Goal: Task Accomplishment & Management: Complete application form

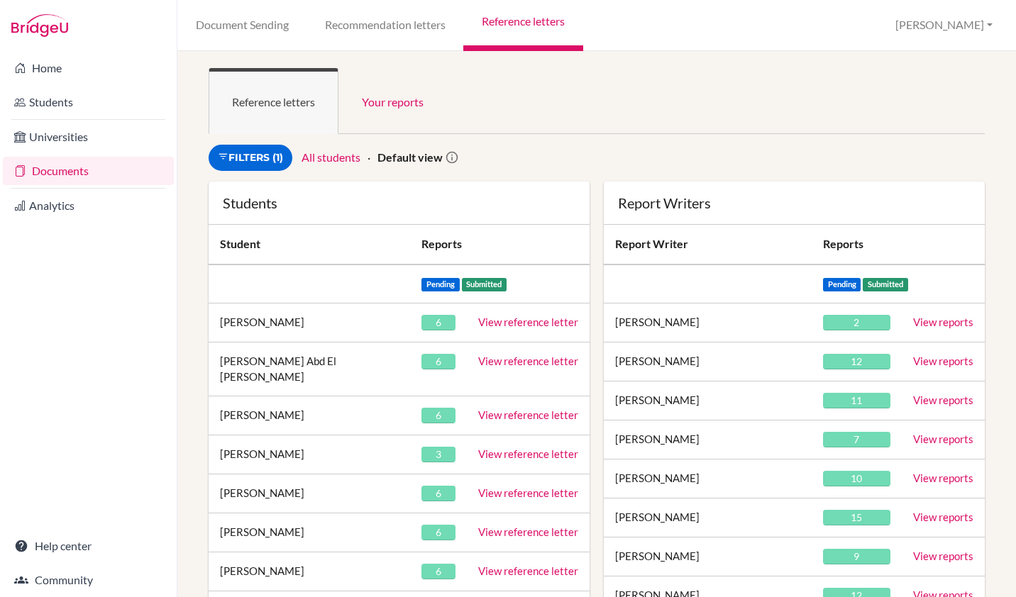
click at [555, 149] on div "Filters (1) All students Default view" at bounding box center [464, 158] width 527 height 26
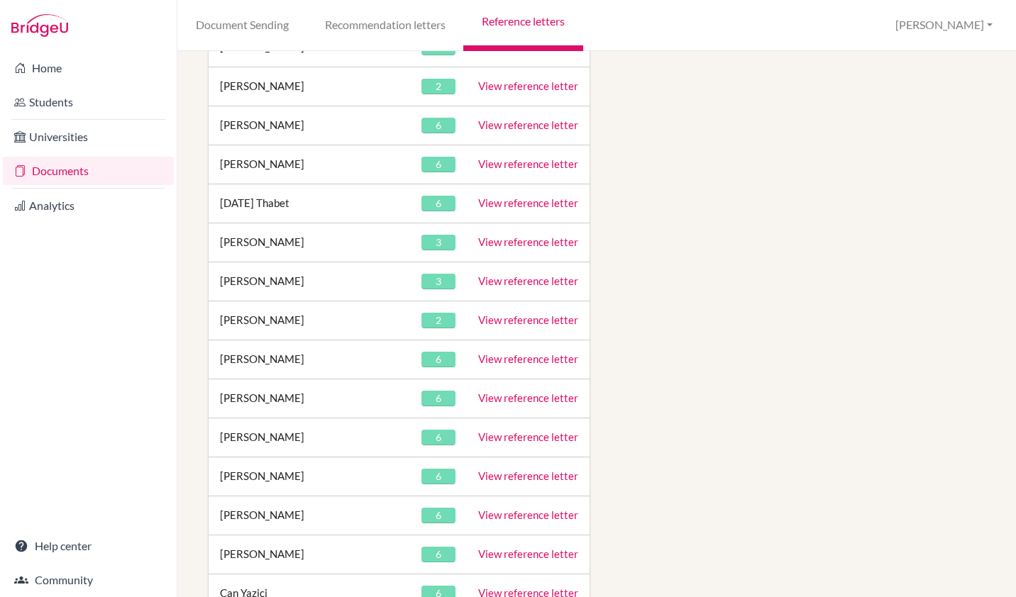
click at [508, 431] on link "View reference letter" at bounding box center [528, 437] width 100 height 13
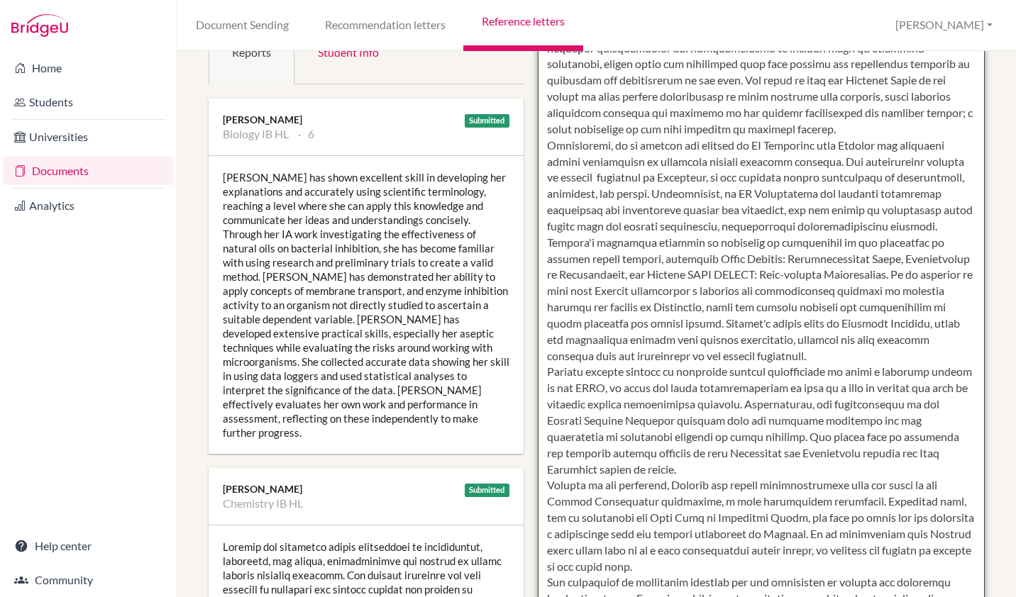
scroll to position [332, 0]
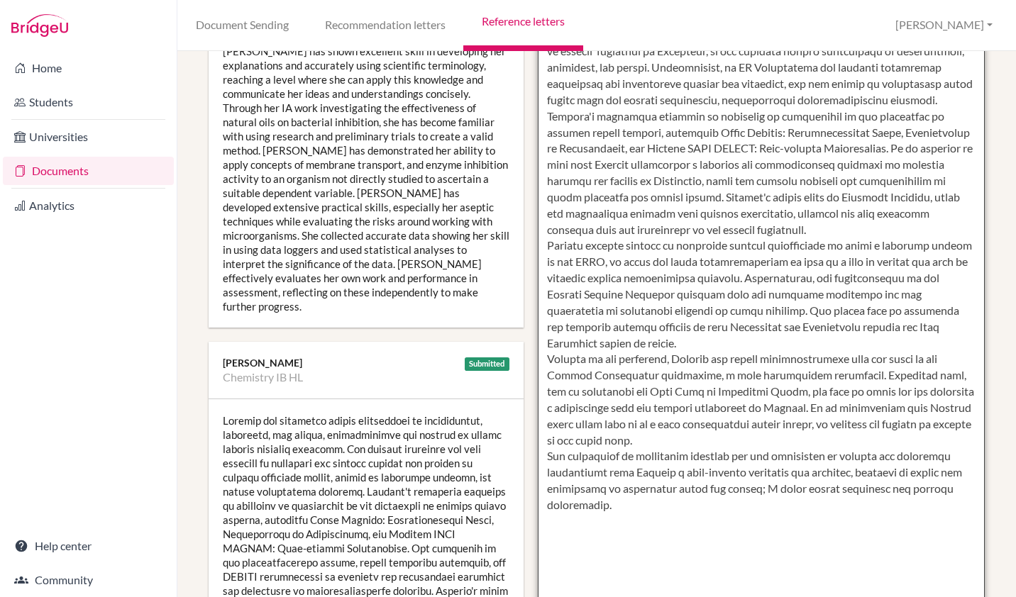
drag, startPoint x: 544, startPoint y: 107, endPoint x: 841, endPoint y: 538, distance: 523.3
click at [841, 538] on textarea at bounding box center [761, 222] width 447 height 820
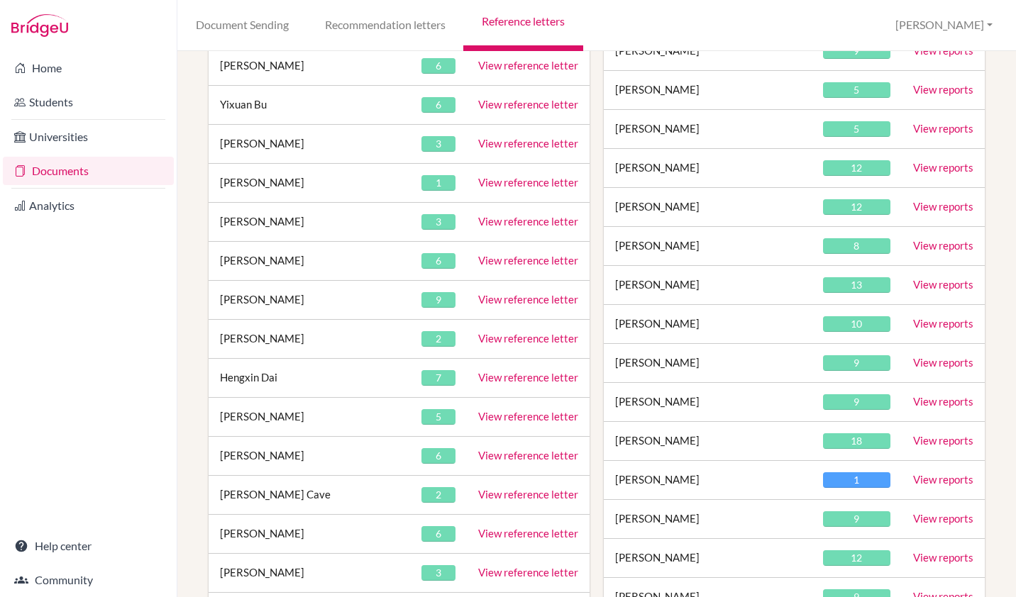
scroll to position [5188, 0]
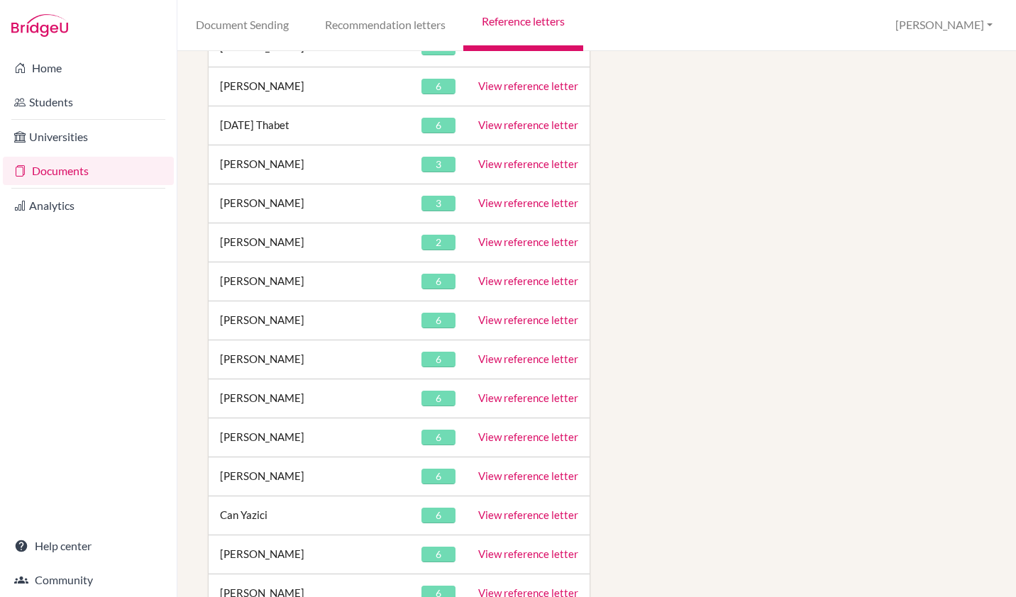
click at [516, 392] on link "View reference letter" at bounding box center [528, 398] width 100 height 13
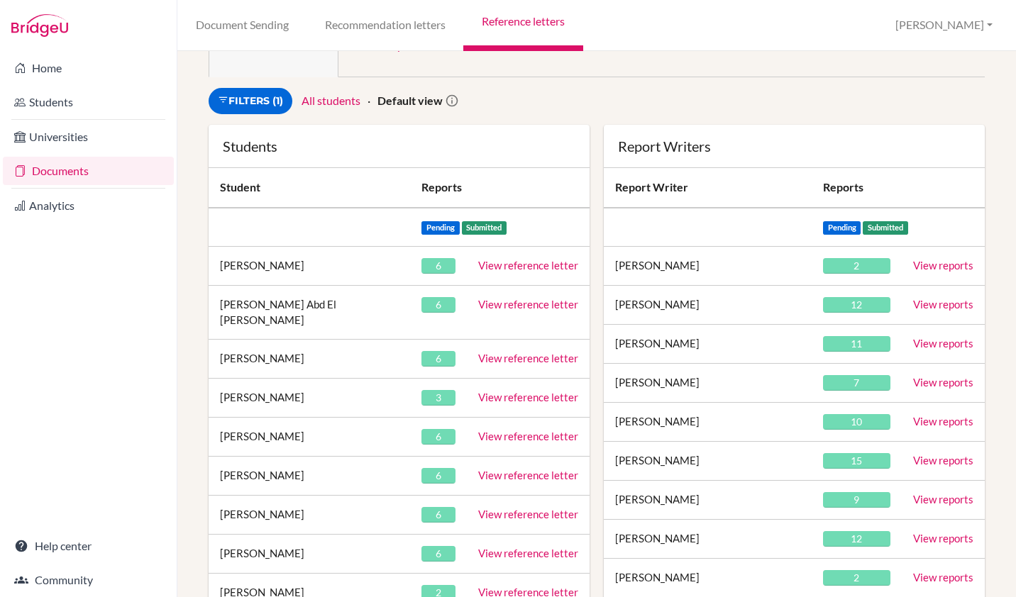
scroll to position [0, 0]
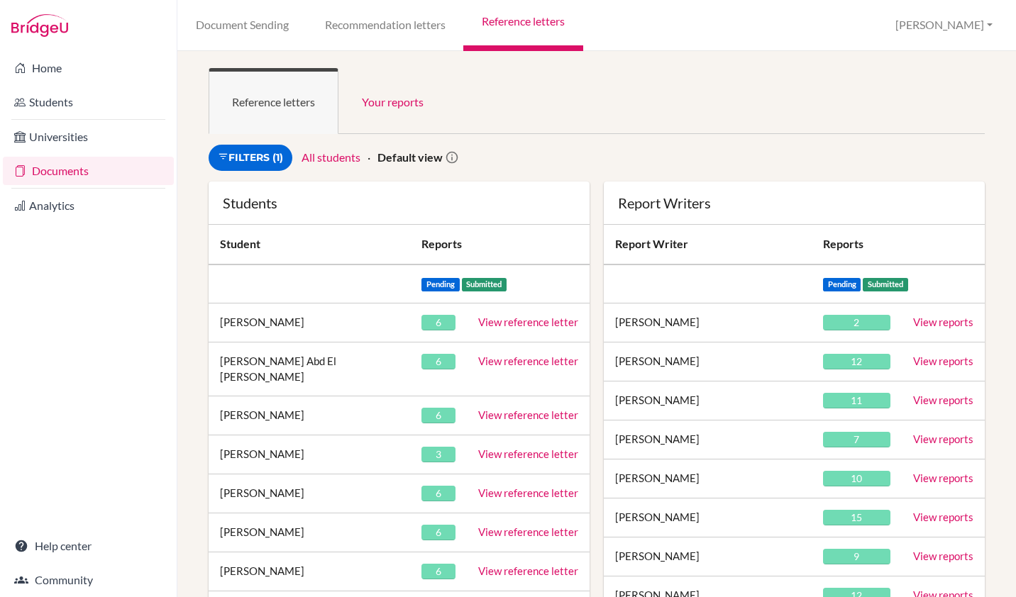
click at [646, 62] on div "Reference letters Your reports Sign in as an advisor to view reports here Filte…" at bounding box center [596, 324] width 839 height 546
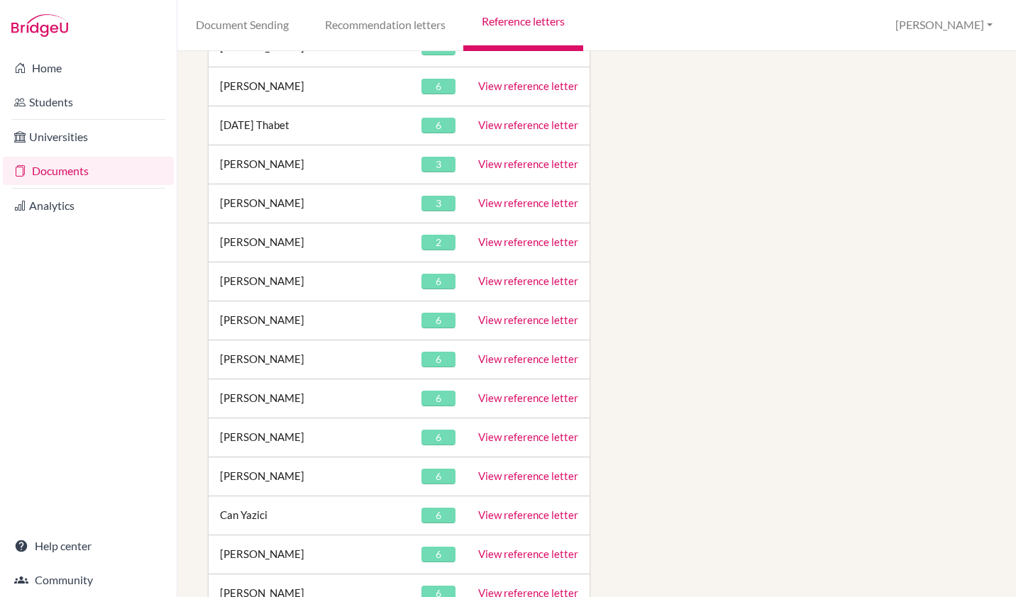
click at [502, 392] on link "View reference letter" at bounding box center [528, 398] width 100 height 13
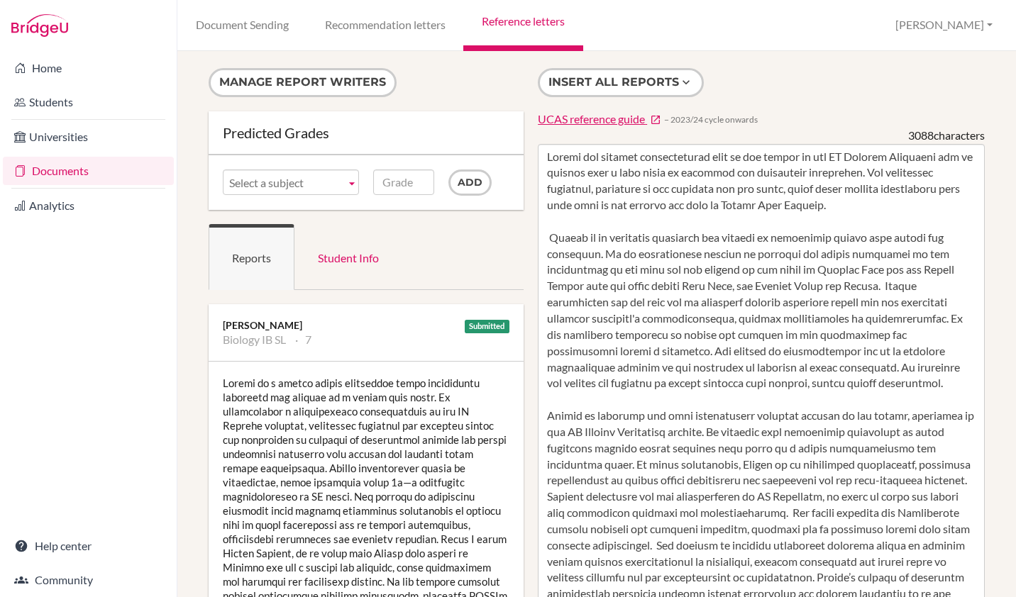
click at [69, 160] on link "Documents" at bounding box center [88, 171] width 171 height 28
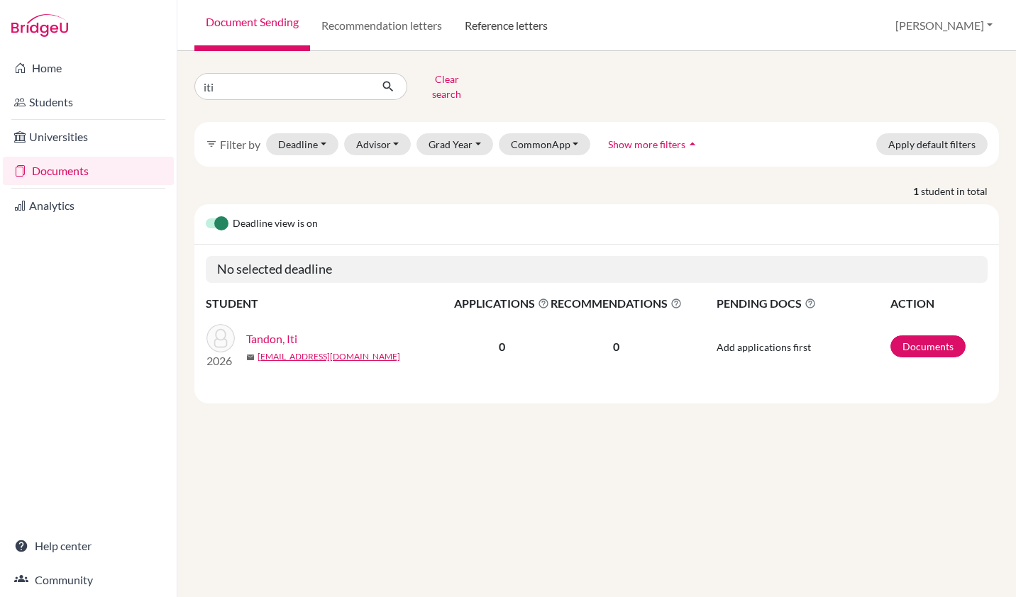
click at [508, 22] on link "Reference letters" at bounding box center [506, 25] width 106 height 51
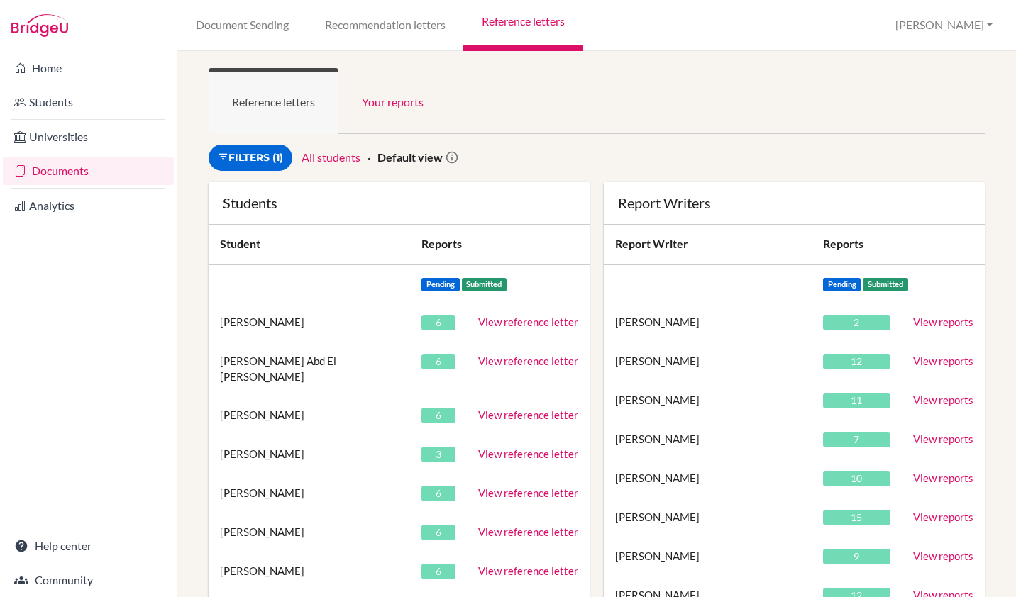
click at [569, 106] on ul "Reference letters Your reports" at bounding box center [597, 101] width 776 height 66
click at [528, 159] on div "Filters (1) All students Default view" at bounding box center [464, 158] width 527 height 26
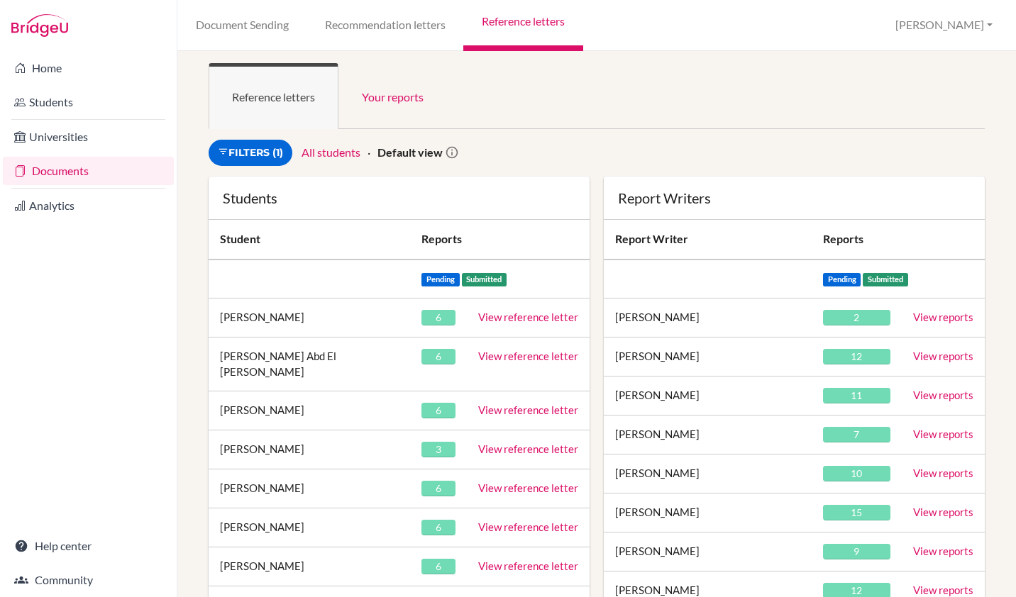
scroll to position [5149, 0]
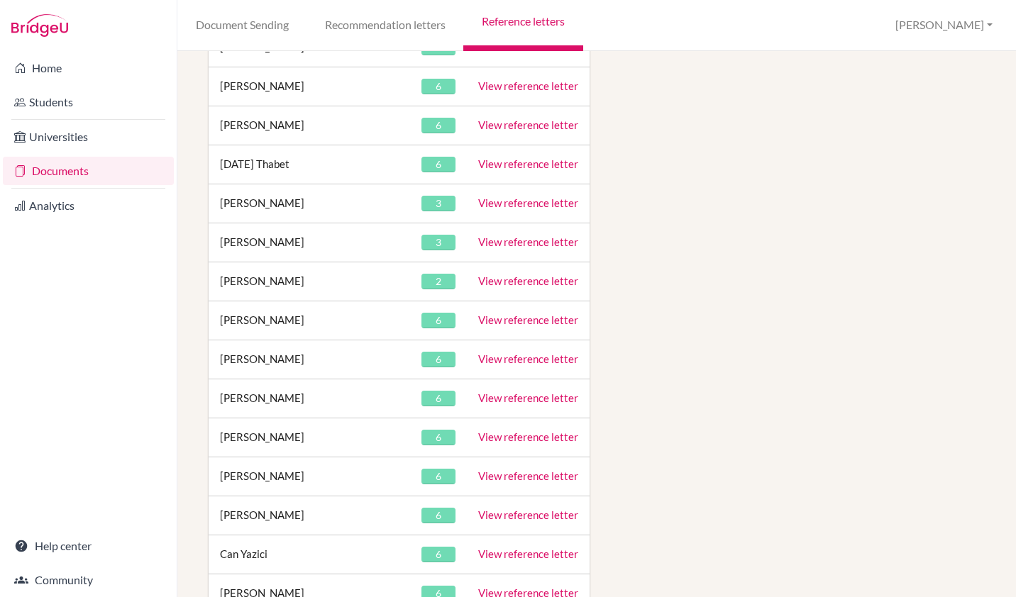
click at [504, 392] on link "View reference letter" at bounding box center [528, 398] width 100 height 13
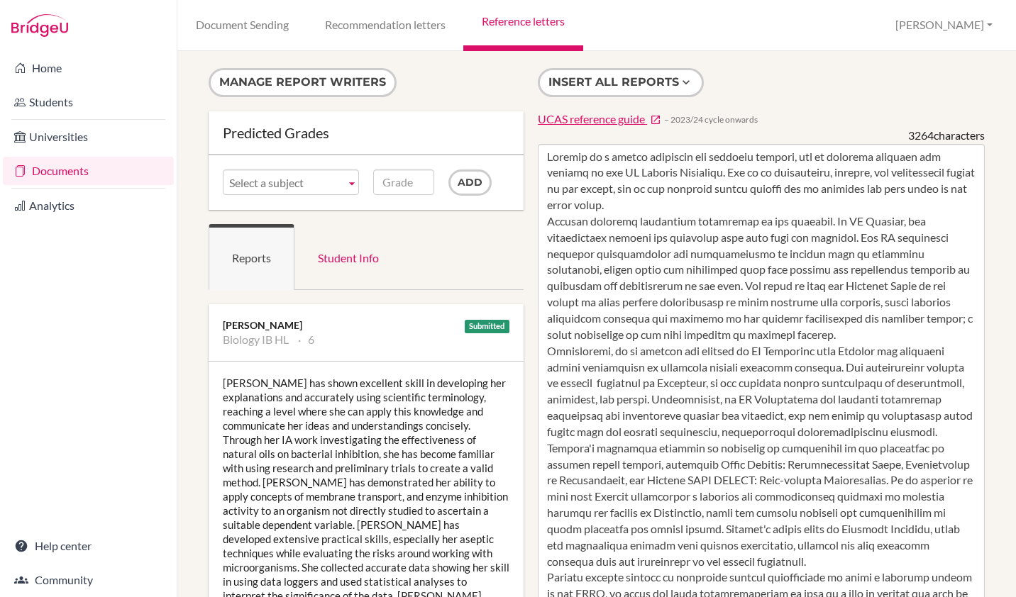
click at [956, 82] on div "Insert all reports UCAS reference guide − 2023/24 cycle onwards 3264 characters" at bounding box center [761, 516] width 461 height 896
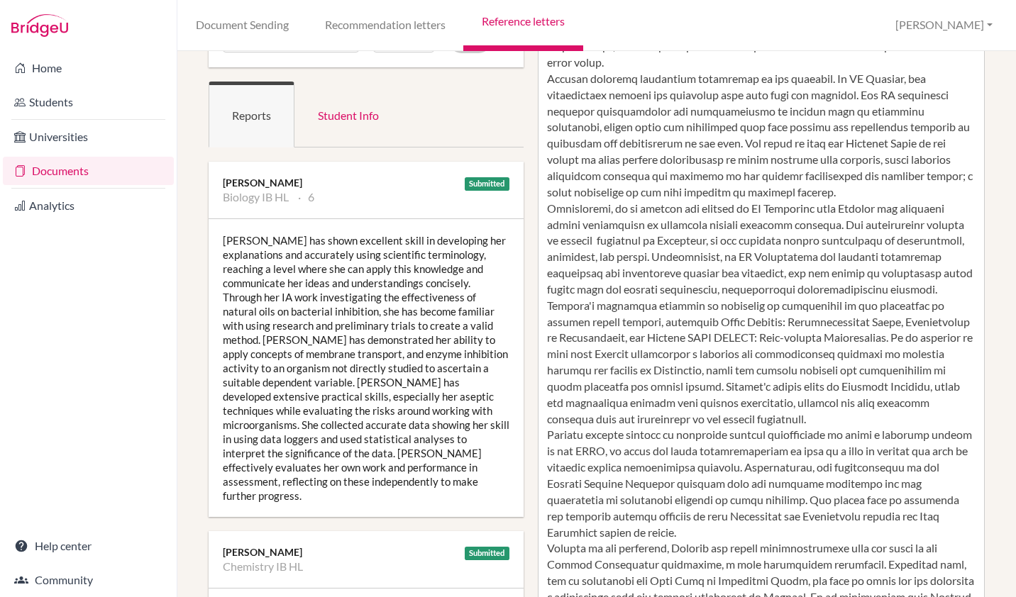
scroll to position [144, 0]
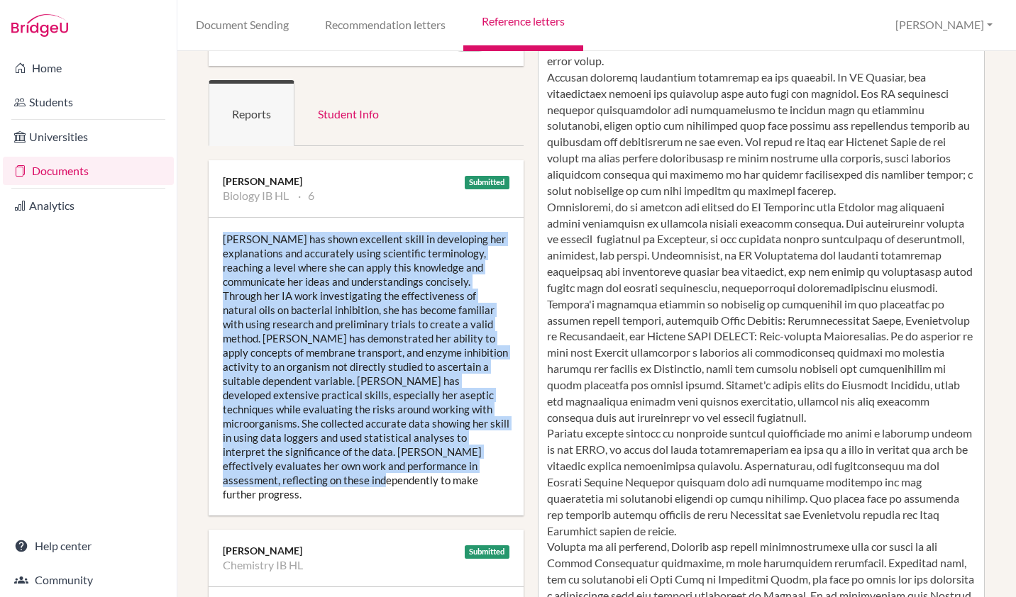
drag, startPoint x: 225, startPoint y: 238, endPoint x: 504, endPoint y: 472, distance: 365.1
click at [504, 472] on div "[PERSON_NAME] has shown excellent skill in developing her explanations and accu…" at bounding box center [366, 367] width 315 height 298
copy div "[PERSON_NAME] has shown excellent skill in developing her explanations and accu…"
